Goal: Task Accomplishment & Management: Complete application form

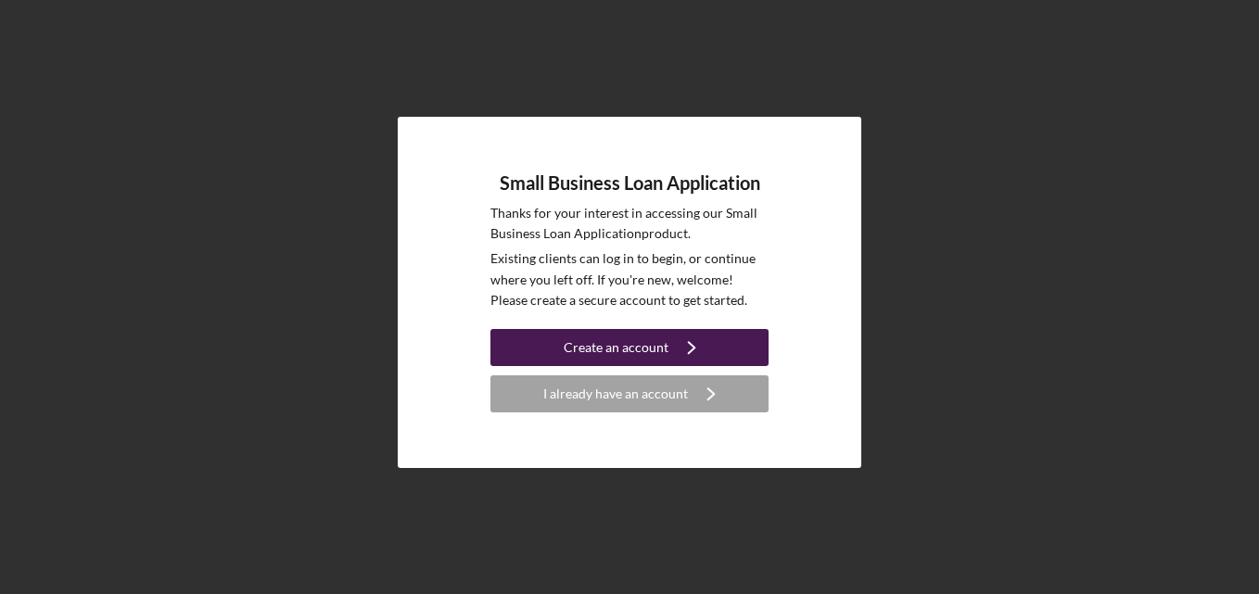
click at [652, 349] on div "Create an account" at bounding box center [616, 347] width 105 height 37
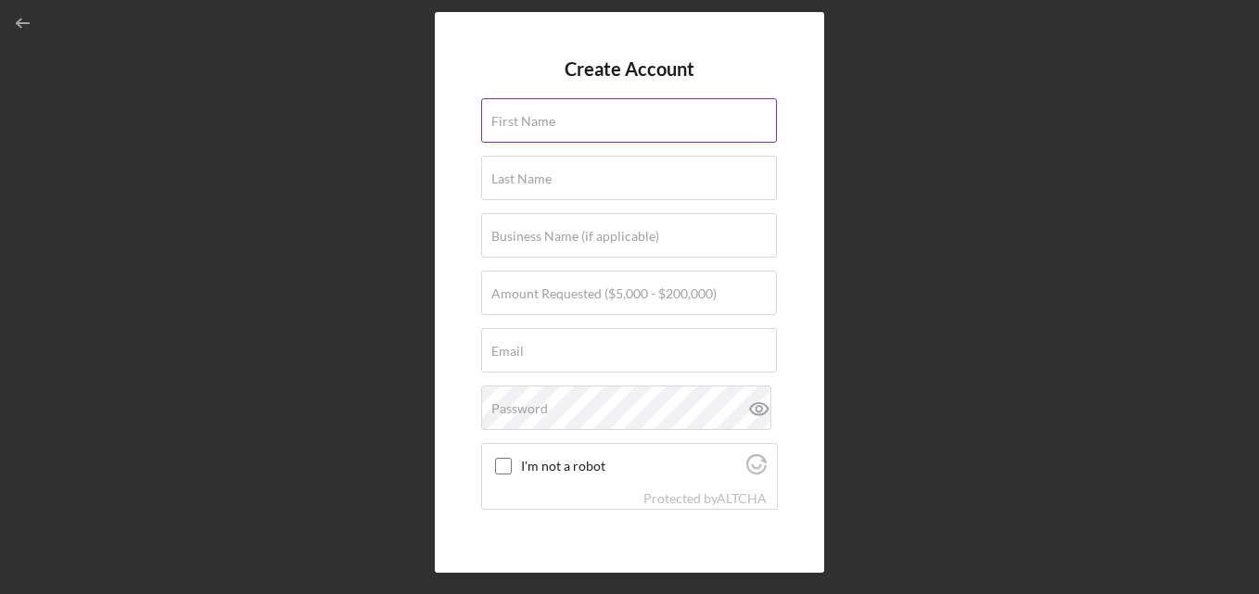
click at [565, 126] on input "First Name" at bounding box center [629, 120] width 296 height 44
type input "AMBER"
type input "[PERSON_NAME]"
type input "A&J OPTICAL"
type input "[EMAIL_ADDRESS][DOMAIN_NAME]"
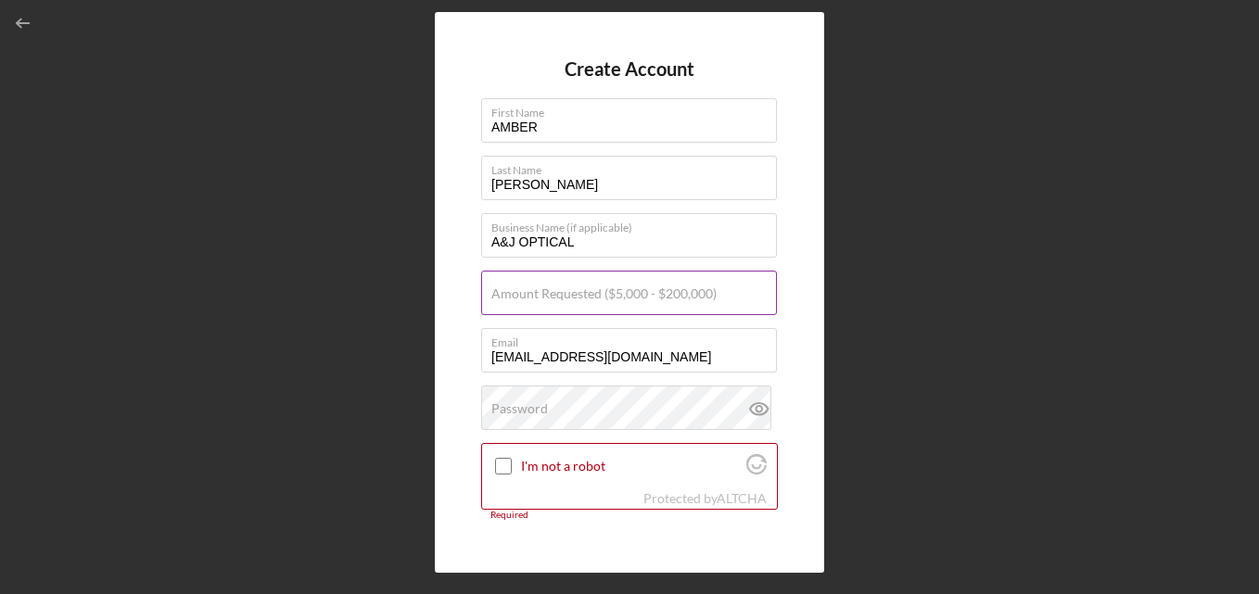
click at [552, 283] on div "Amount Requested ($5,000 - $200,000)" at bounding box center [629, 294] width 297 height 46
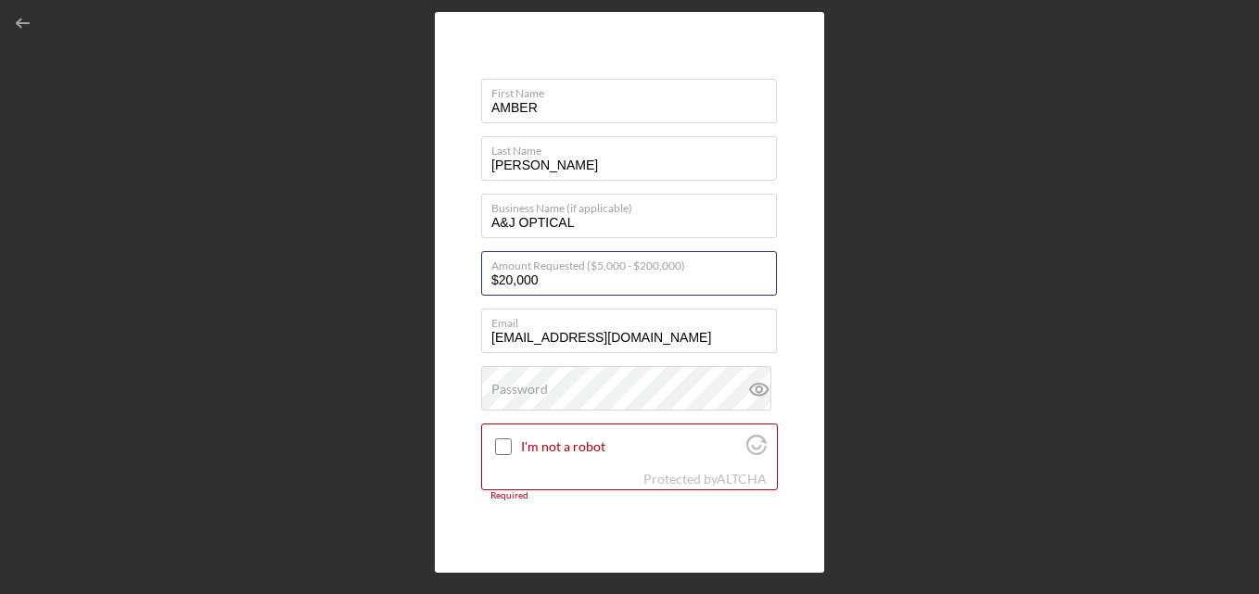
scroll to position [23, 0]
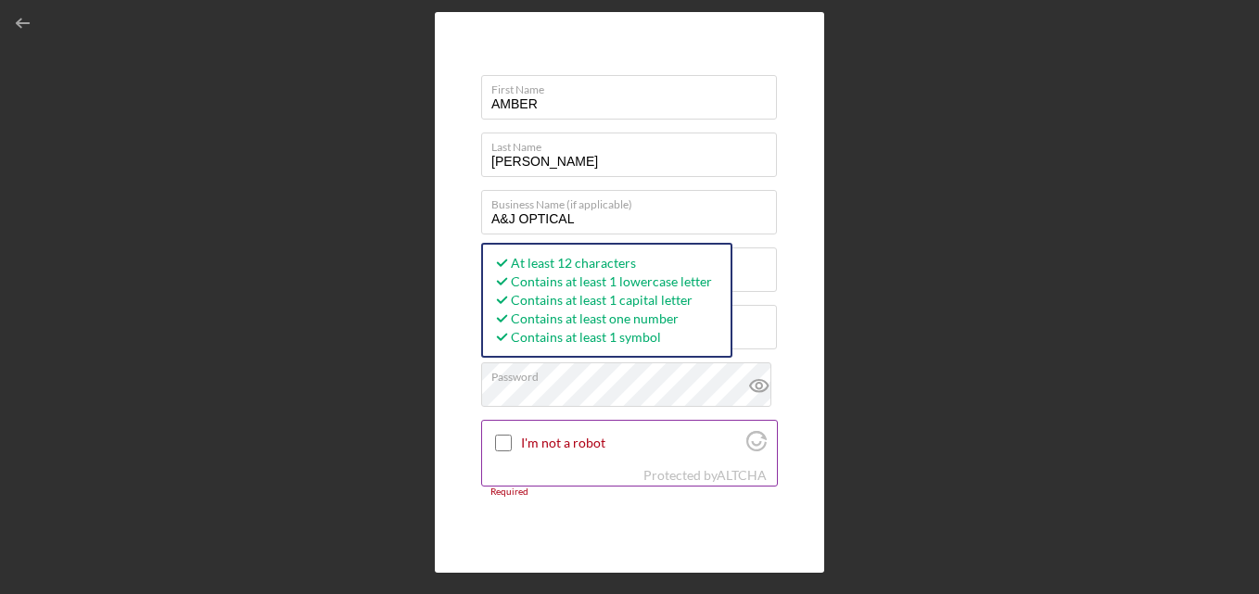
click at [489, 439] on div "I'm not a robot" at bounding box center [629, 443] width 295 height 44
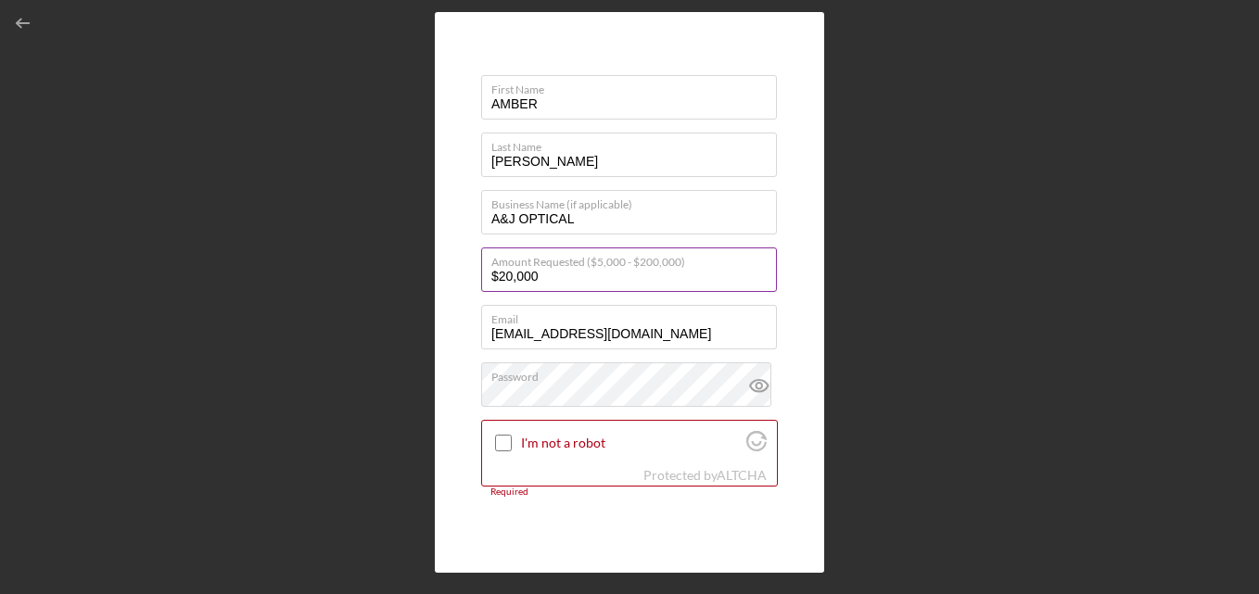
click at [567, 281] on input "$20,000" at bounding box center [629, 270] width 296 height 44
type input "$2"
type input "$25,000"
drag, startPoint x: 497, startPoint y: 445, endPoint x: 517, endPoint y: 464, distance: 28.2
click at [496, 445] on input "I'm not a robot" at bounding box center [503, 443] width 17 height 17
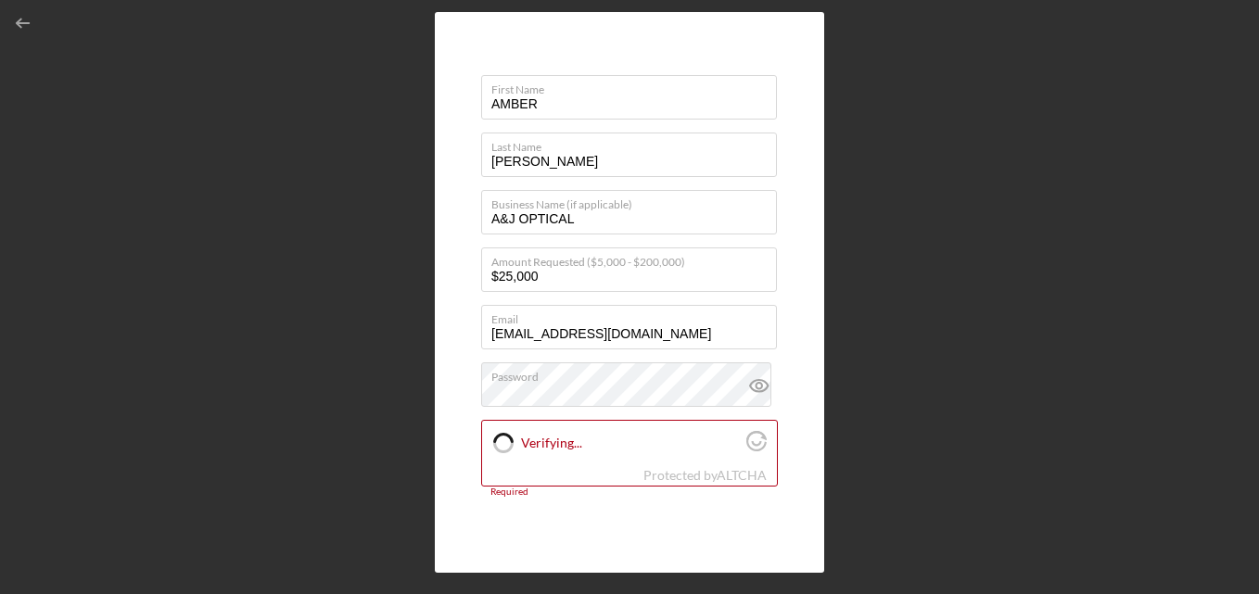
checkbox input "true"
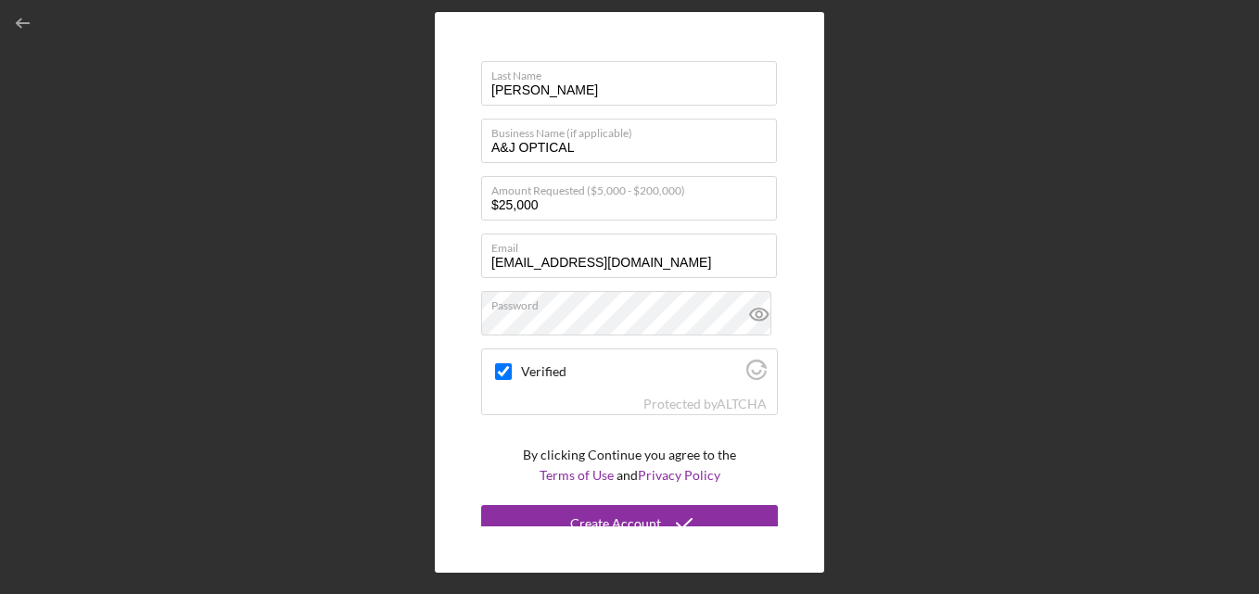
scroll to position [109, 0]
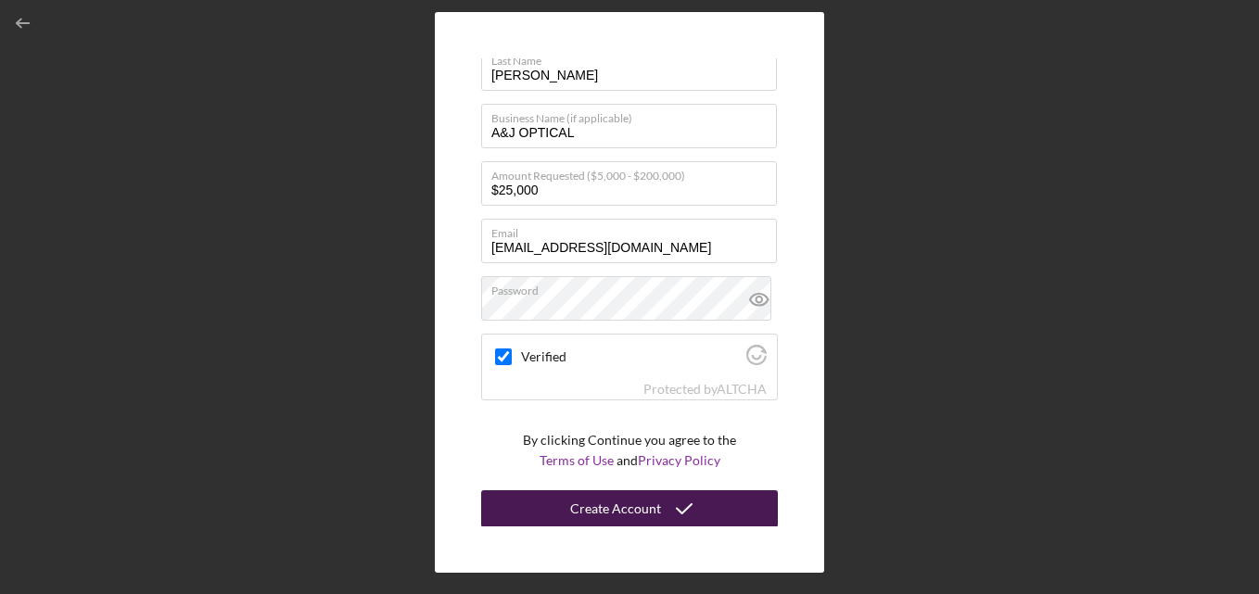
click at [629, 513] on div "Create Account" at bounding box center [615, 508] width 91 height 37
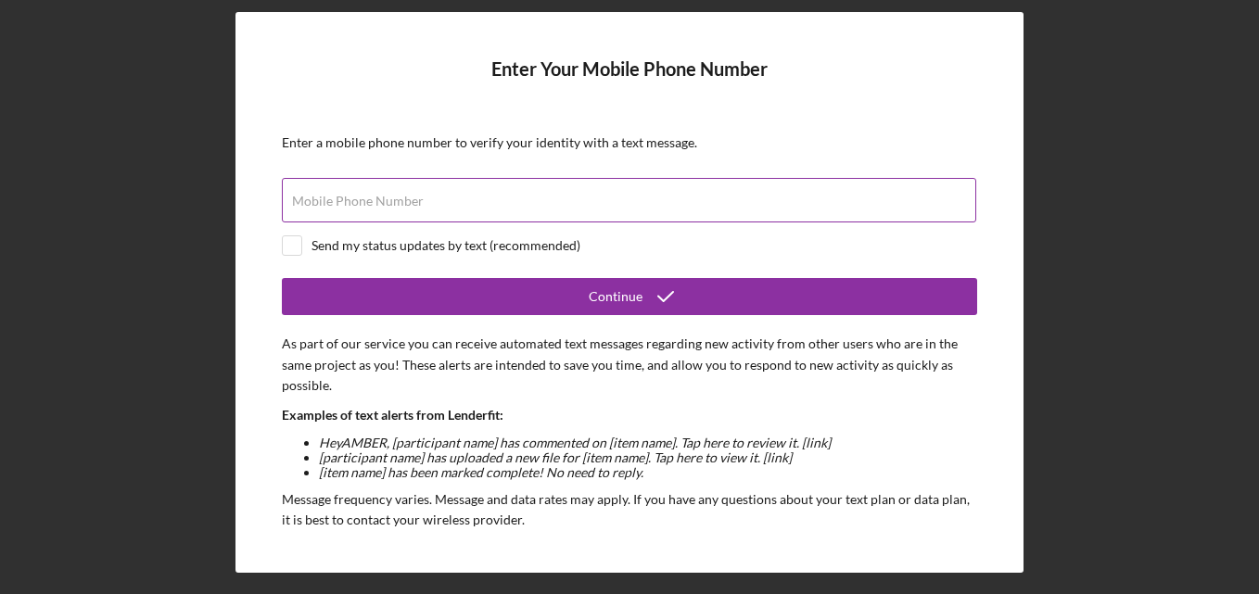
click at [553, 196] on div "Mobile Phone Number" at bounding box center [629, 201] width 695 height 46
type input "[PHONE_NUMBER]"
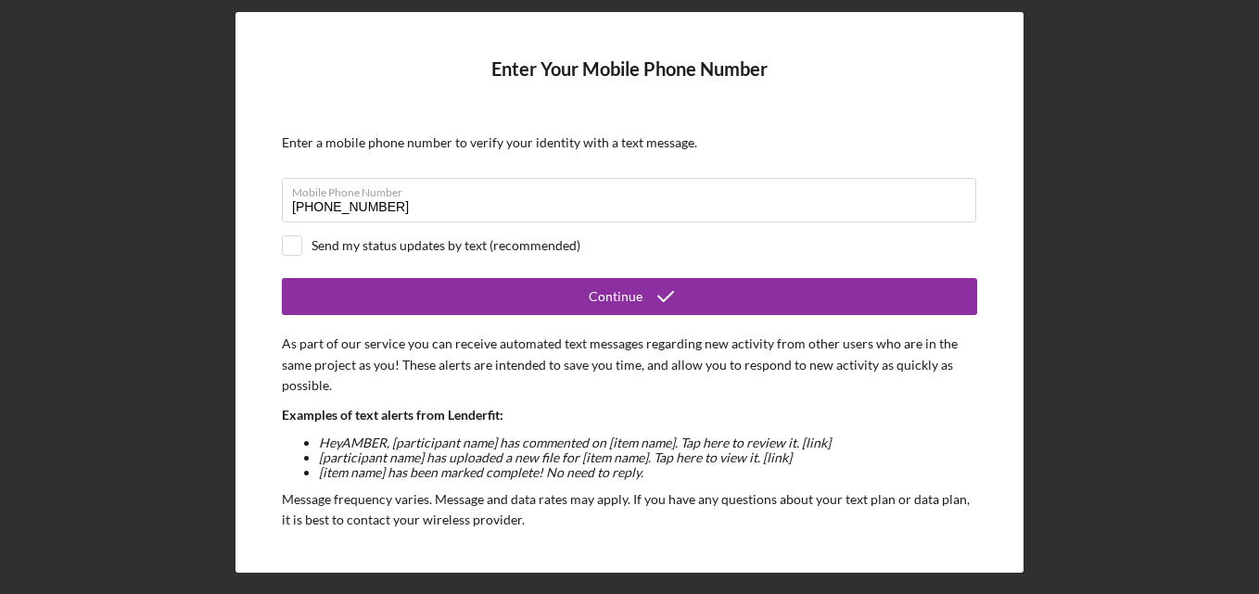
click at [391, 246] on div "Send my status updates by text (recommended)" at bounding box center [445, 245] width 269 height 15
checkbox input "true"
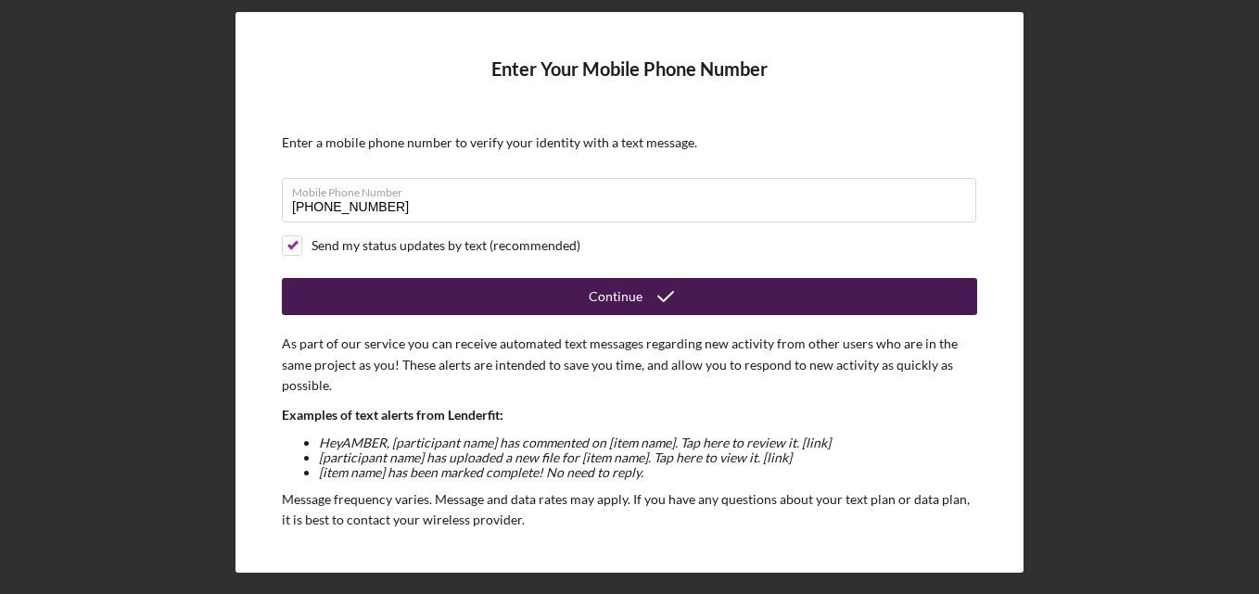
click at [433, 302] on button "Continue" at bounding box center [629, 296] width 695 height 37
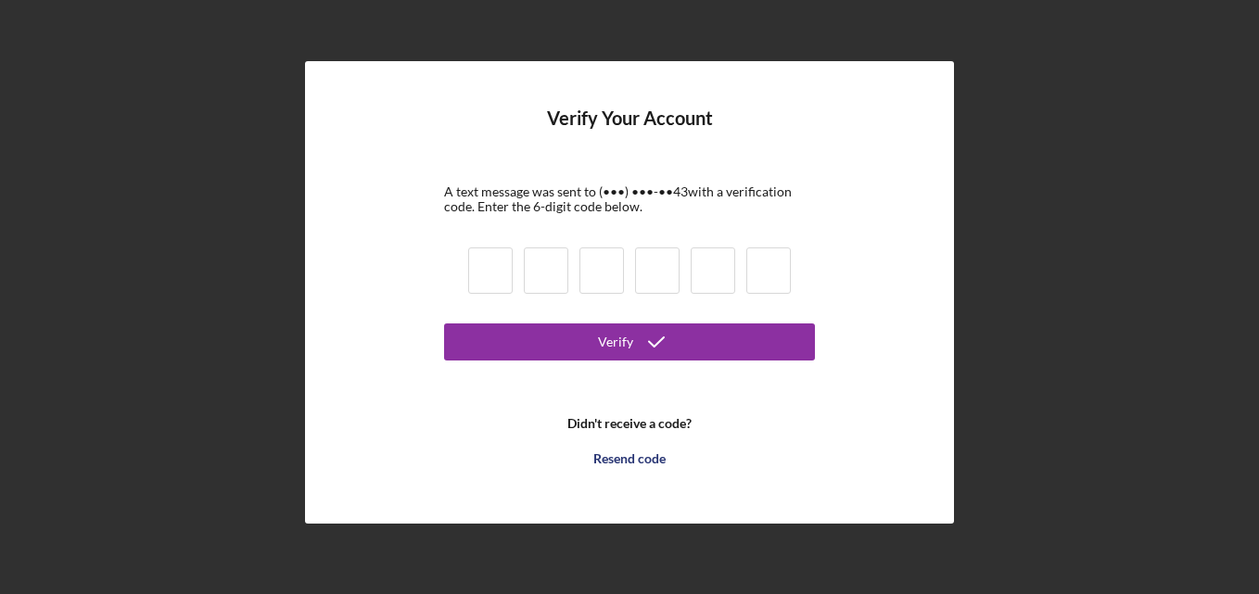
click at [505, 262] on input at bounding box center [490, 271] width 44 height 46
type input "7"
type input "9"
type input "7"
type input "1"
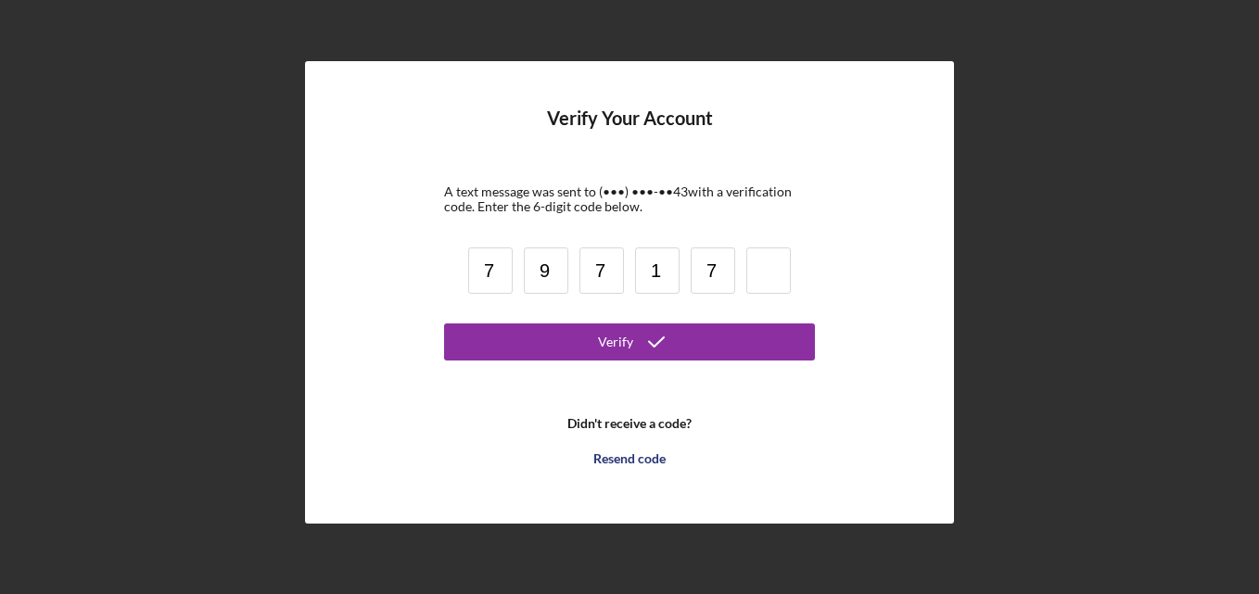
type input "7"
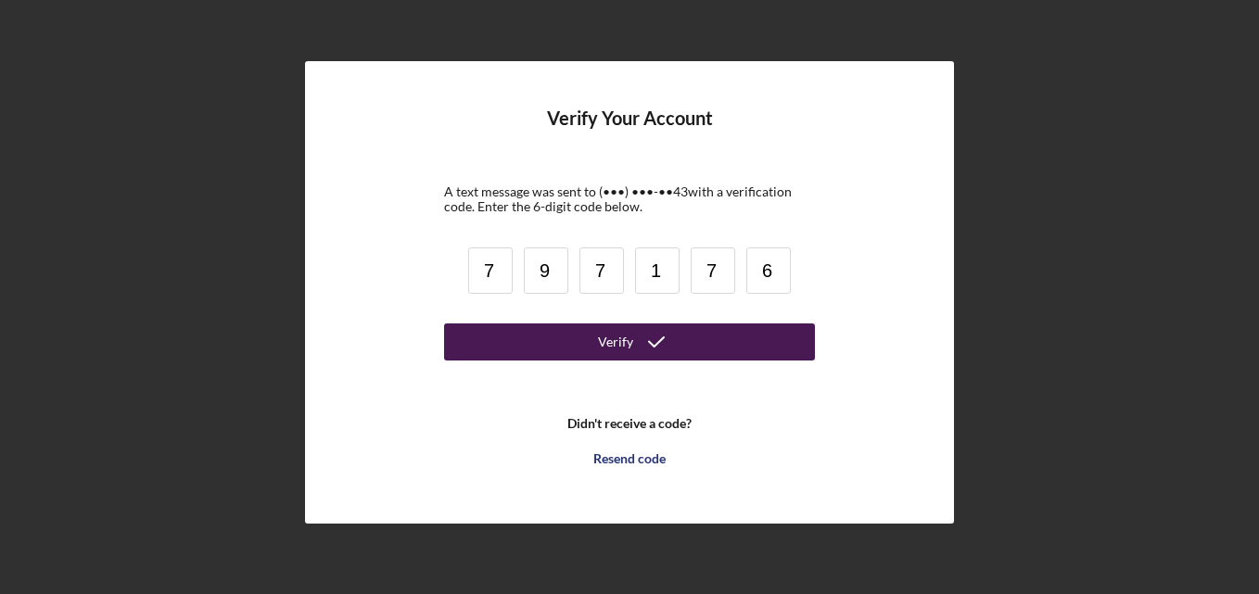
type input "6"
click at [496, 345] on button "Verify" at bounding box center [629, 342] width 371 height 37
